Goal: Task Accomplishment & Management: Use online tool/utility

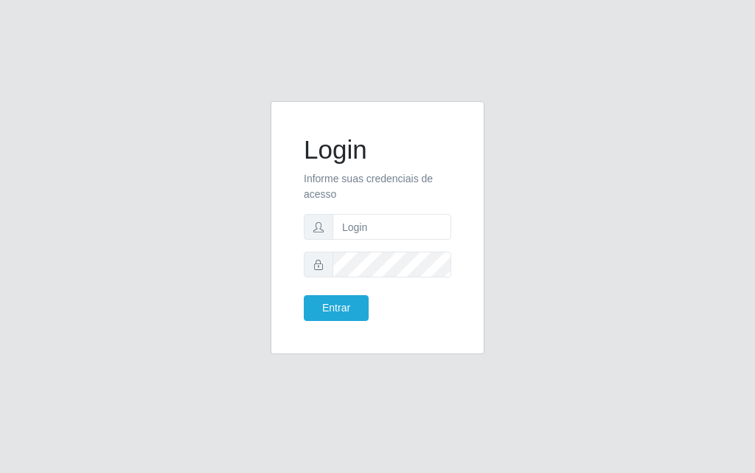
click at [356, 222] on input "text" at bounding box center [392, 227] width 119 height 26
type input "luiz@divinofogao"
click at [350, 283] on form "Login Informe suas credenciais de acesso [PERSON_NAME] Entrar" at bounding box center [378, 227] width 148 height 187
click at [304, 295] on button "Entrar" at bounding box center [336, 308] width 65 height 26
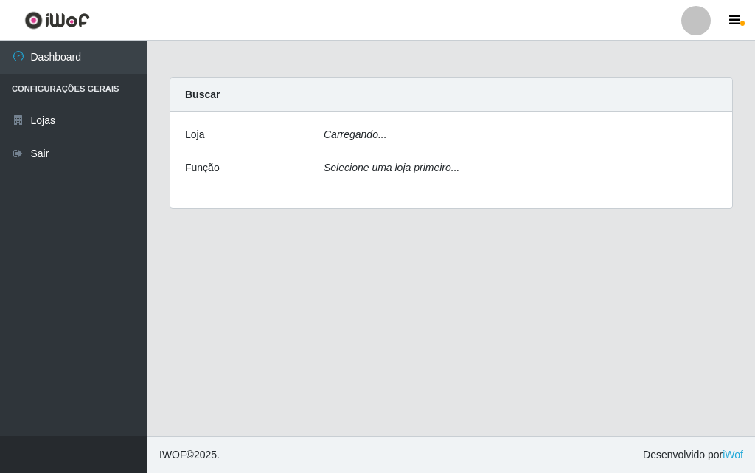
click at [354, 311] on main "Carregando... Buscar [PERSON_NAME]... Função Selecione uma loja primeiro..." at bounding box center [452, 238] width 608 height 395
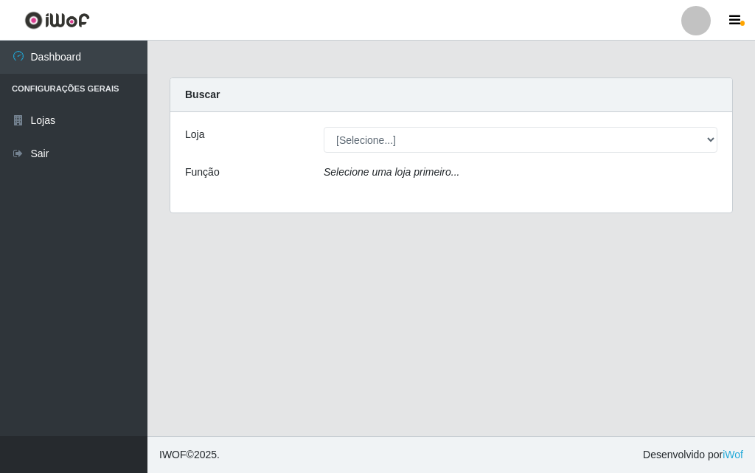
click at [423, 156] on div "Loja [Selecione...] Divino Fogão - Campina Grande Função Selecione uma loja pri…" at bounding box center [451, 162] width 562 height 100
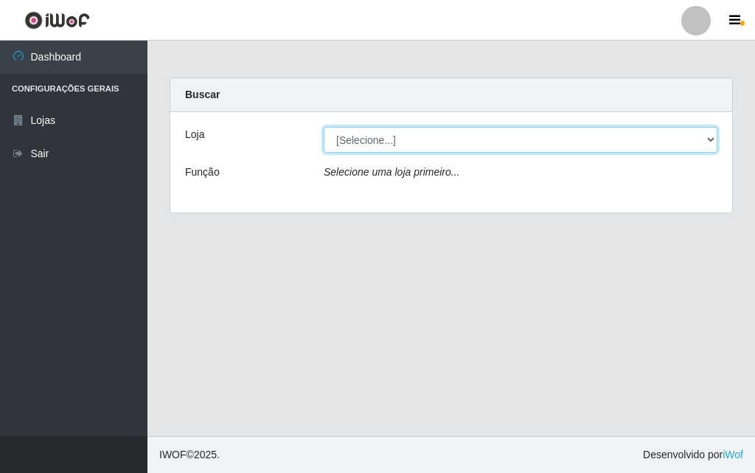
click at [429, 148] on select "[Selecione...] Divino Fogão - [GEOGRAPHIC_DATA]" at bounding box center [521, 140] width 394 height 26
select select "499"
click at [324, 127] on select "[Selecione...] Divino Fogão - [GEOGRAPHIC_DATA]" at bounding box center [521, 140] width 394 height 26
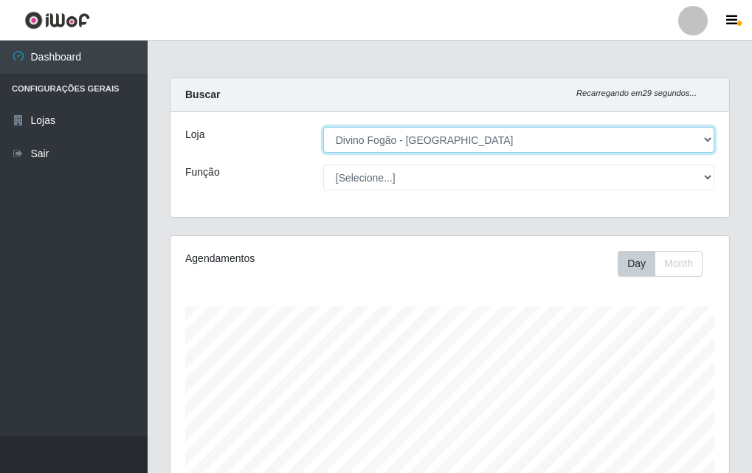
scroll to position [367, 0]
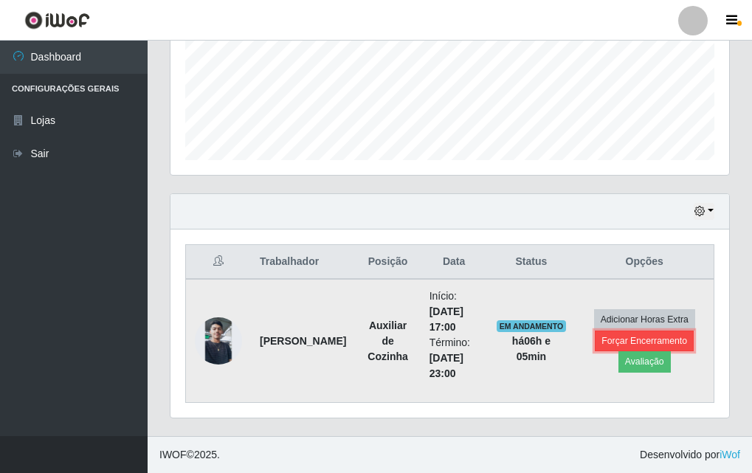
click at [644, 346] on button "Forçar Encerramento" at bounding box center [644, 340] width 99 height 21
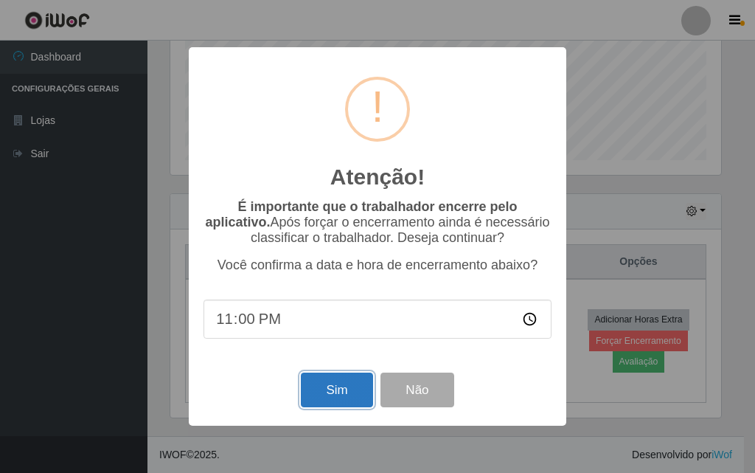
click at [353, 403] on button "Sim" at bounding box center [337, 389] width 72 height 35
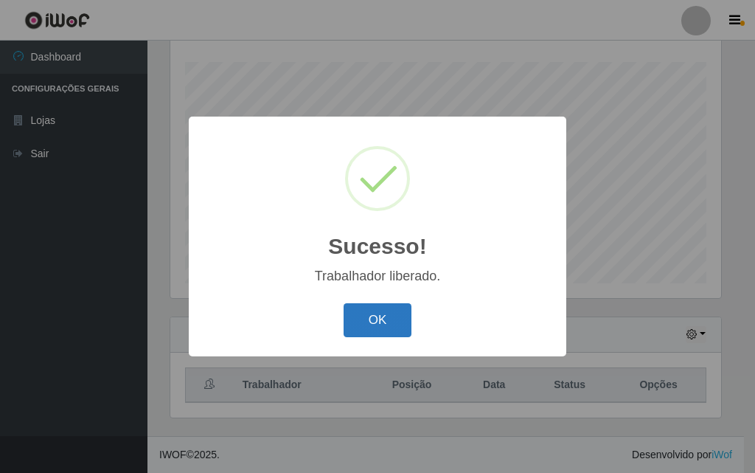
click at [391, 309] on button "OK" at bounding box center [378, 320] width 69 height 35
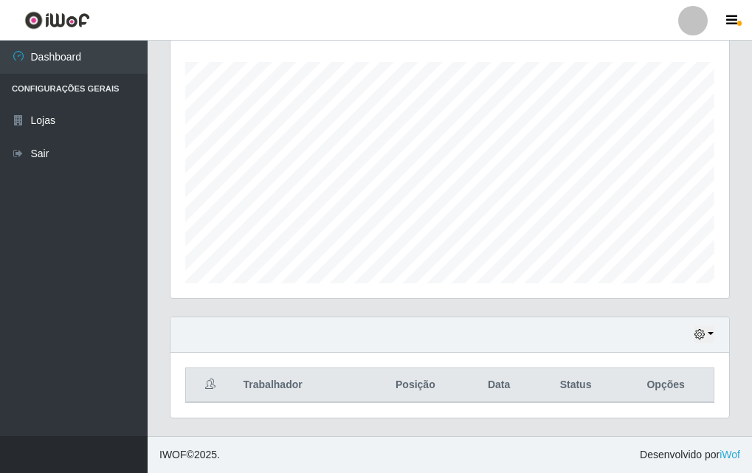
scroll to position [306, 558]
